Goal: Check status: Check status

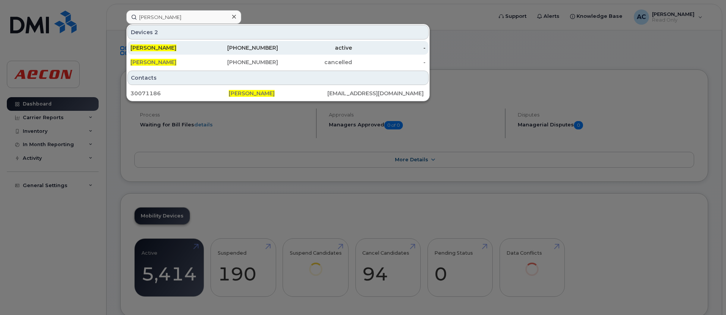
type input "[PERSON_NAME]"
click at [247, 49] on div "[PHONE_NUMBER]" at bounding box center [241, 48] width 74 height 8
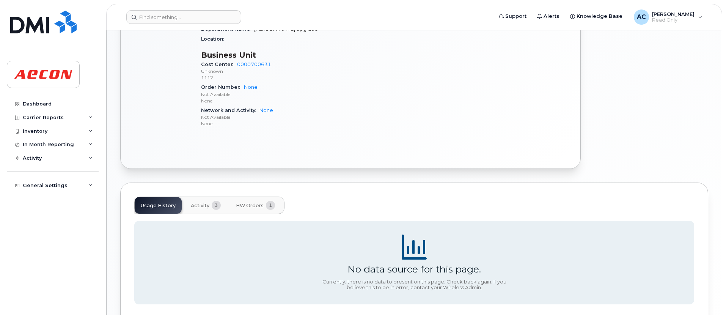
scroll to position [391, 0]
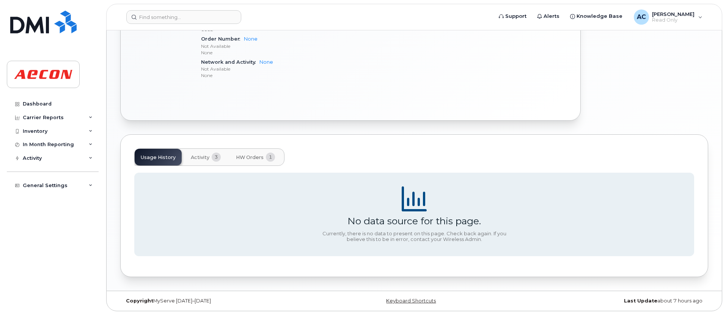
click at [258, 160] on button "HW Orders 1" at bounding box center [255, 157] width 51 height 17
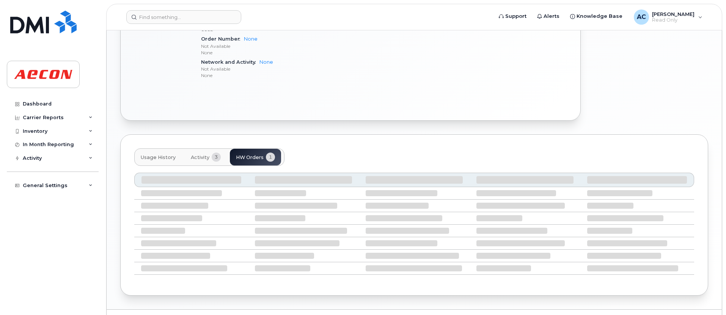
scroll to position [362, 0]
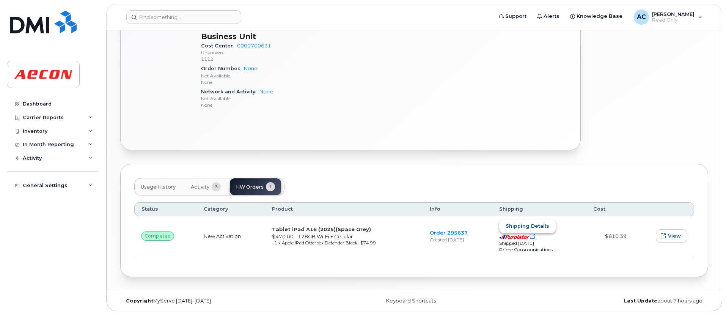
click at [525, 223] on span "Shipping details" at bounding box center [528, 225] width 44 height 7
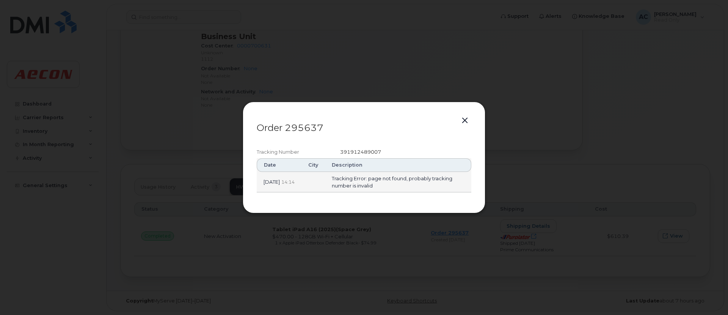
click at [464, 122] on button "button" at bounding box center [464, 120] width 11 height 11
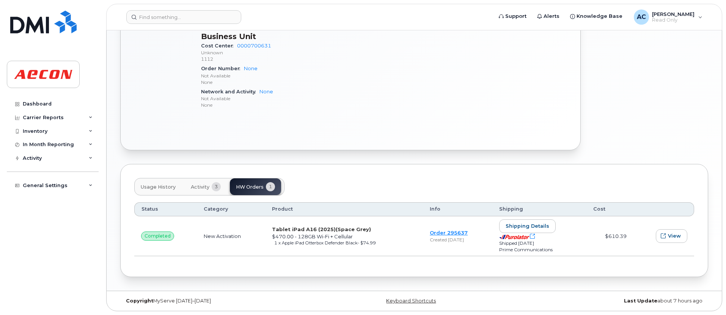
click at [329, 226] on td "Tablet iPad A16 (2025) (Space Grey) $470.00 - 128GB Wi-Fi + Cellular 1 x Apple …" at bounding box center [344, 236] width 158 height 40
click at [356, 229] on span "(Space Grey)" at bounding box center [353, 229] width 35 height 6
click at [436, 233] on link "Order 295637" at bounding box center [449, 233] width 38 height 6
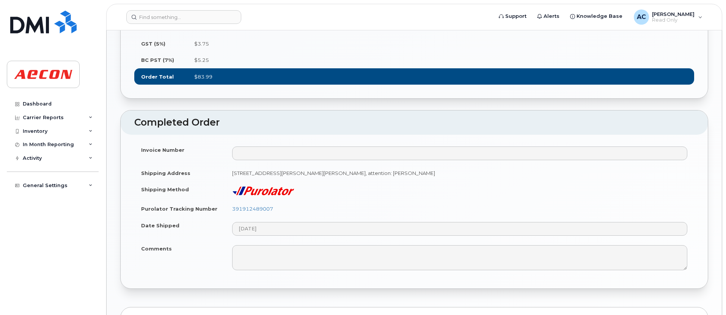
scroll to position [455, 0]
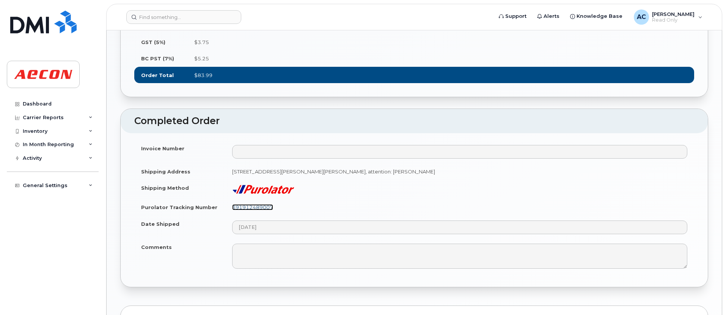
click at [263, 204] on link "391912489007" at bounding box center [252, 207] width 41 height 6
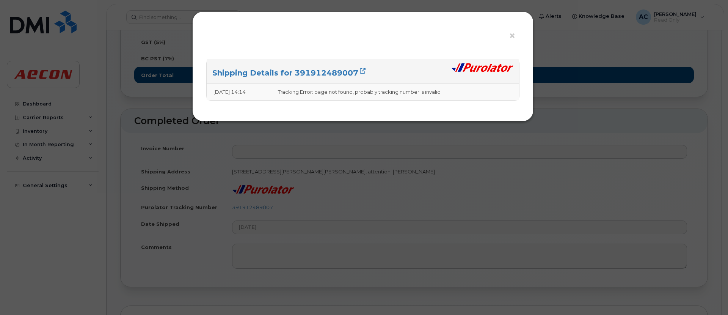
click at [274, 187] on div "× Shipping Details for 391912489007 08/18/2025 14:14 Tracking Error: page not f…" at bounding box center [364, 157] width 728 height 315
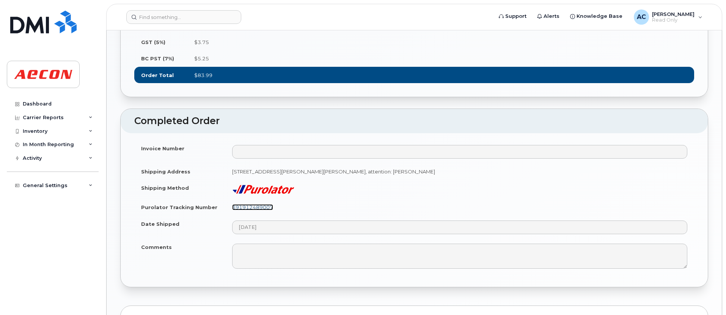
click at [262, 204] on link "391912489007" at bounding box center [252, 207] width 41 height 6
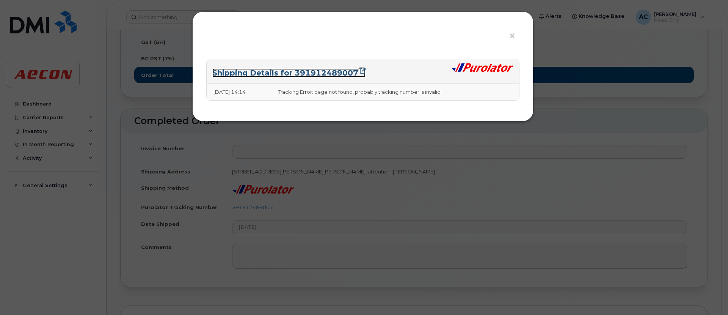
click at [364, 71] on icon at bounding box center [363, 71] width 6 height 6
click at [510, 38] on span "×" at bounding box center [512, 36] width 7 height 14
